Goal: Information Seeking & Learning: Learn about a topic

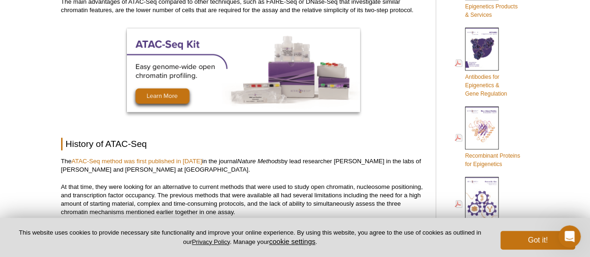
scroll to position [575, 0]
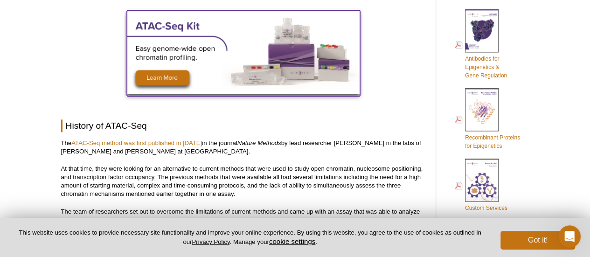
click at [168, 75] on img at bounding box center [243, 51] width 233 height 83
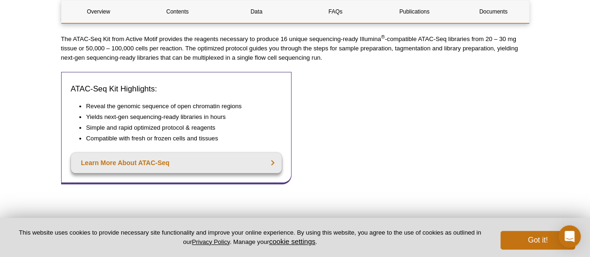
scroll to position [135, 0]
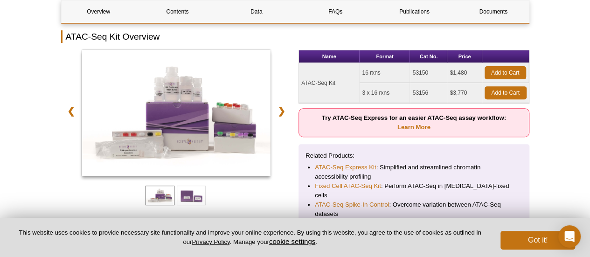
drag, startPoint x: 596, startPoint y: 19, endPoint x: 596, endPoint y: 10, distance: 8.9
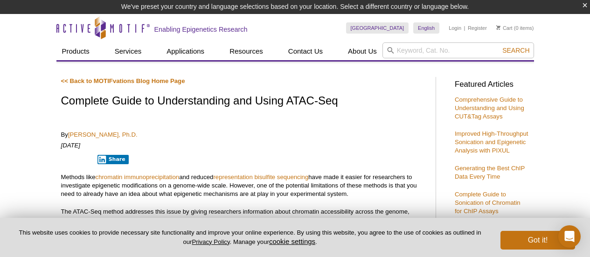
scroll to position [591, 0]
